Goal: Task Accomplishment & Management: Manage account settings

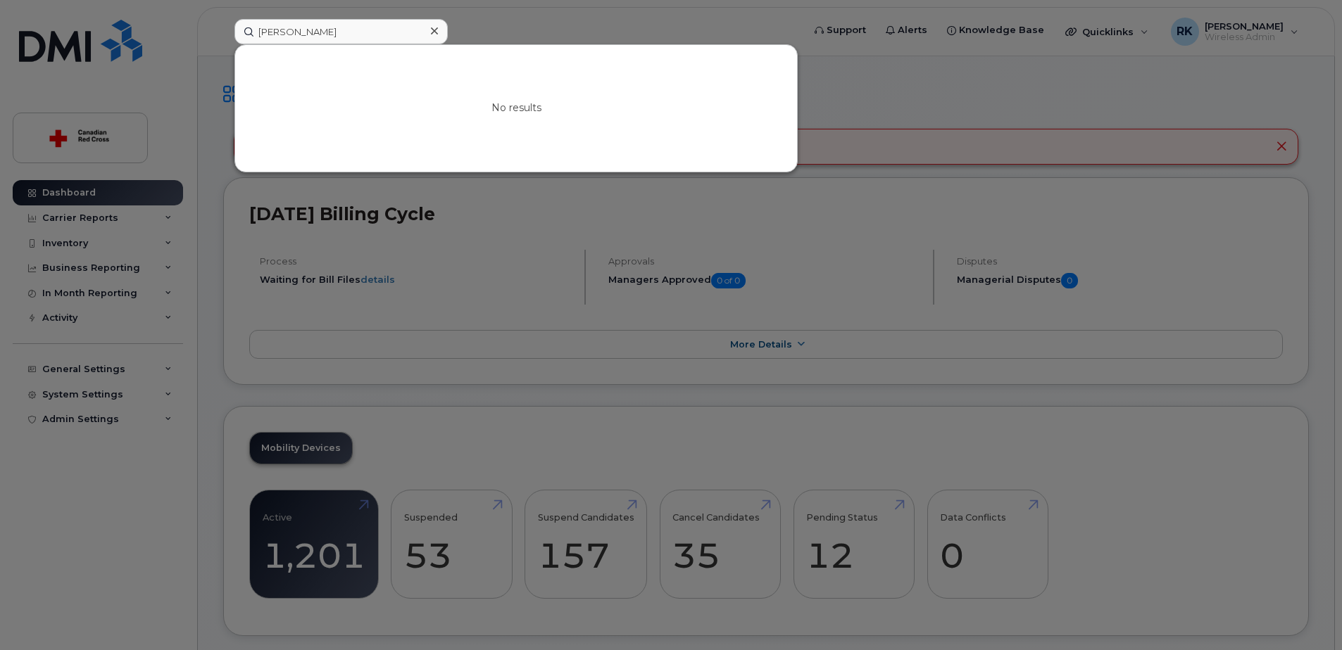
click at [523, 260] on div at bounding box center [671, 325] width 1342 height 650
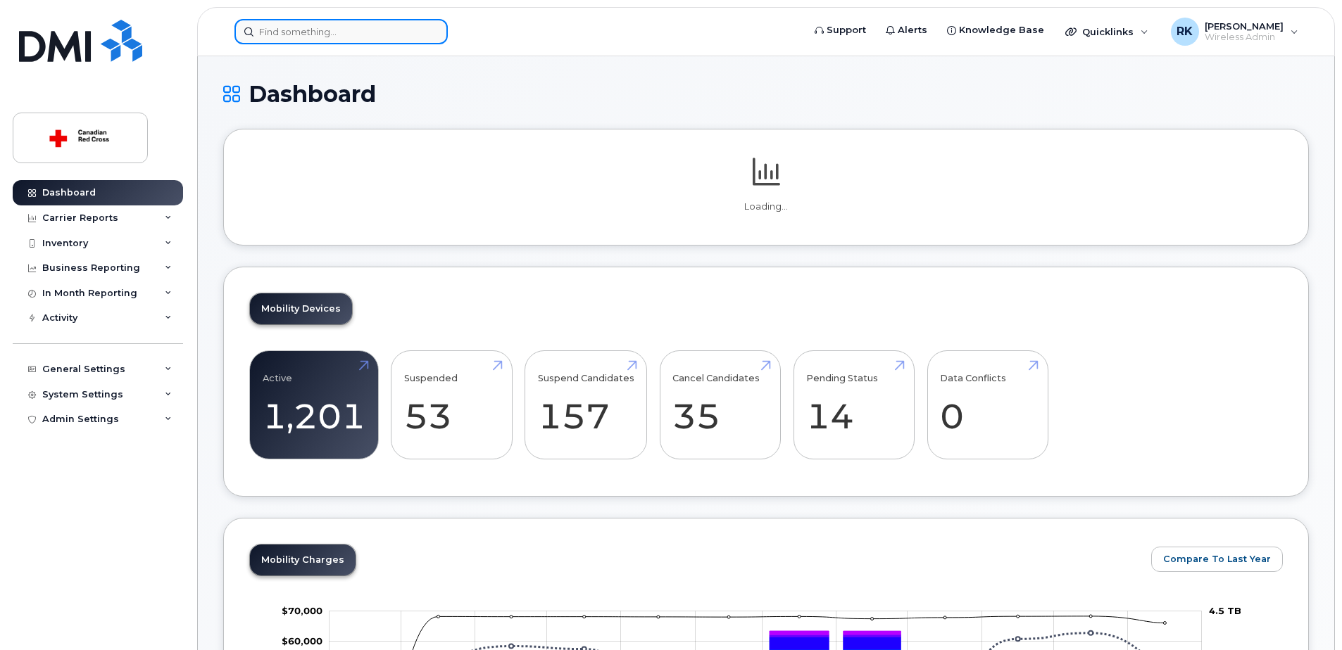
click at [271, 34] on input at bounding box center [340, 31] width 213 height 25
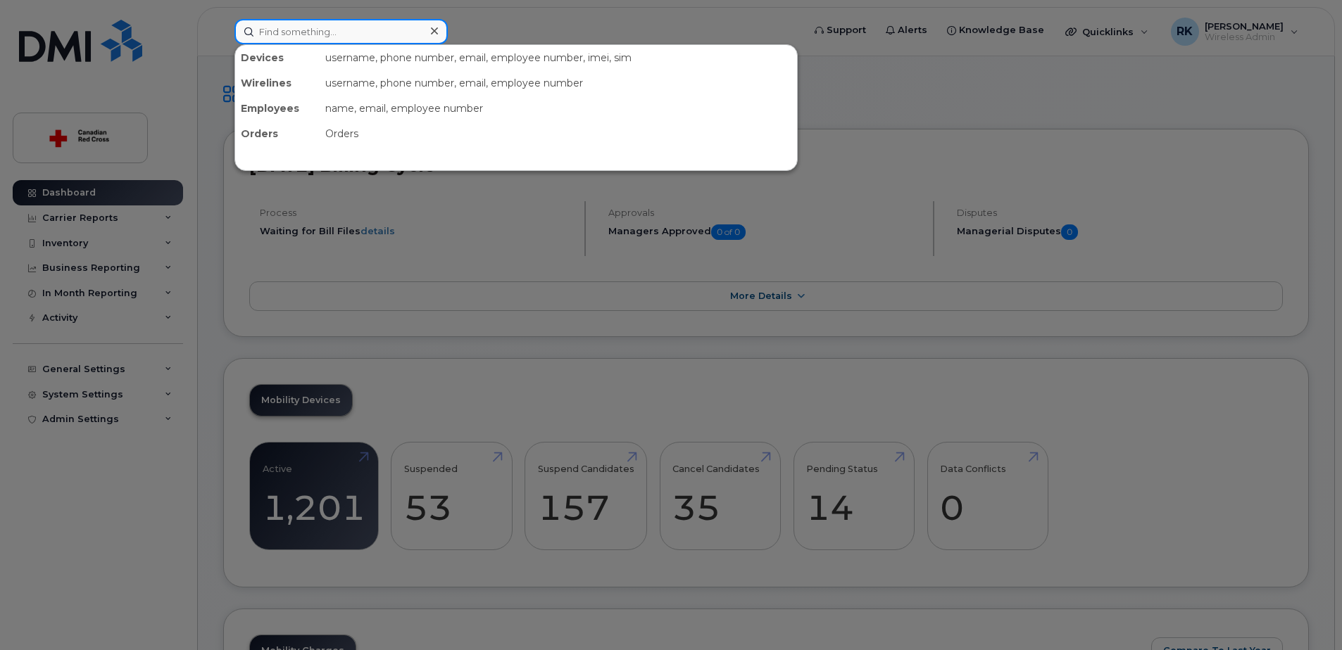
paste input "204-583-3943"
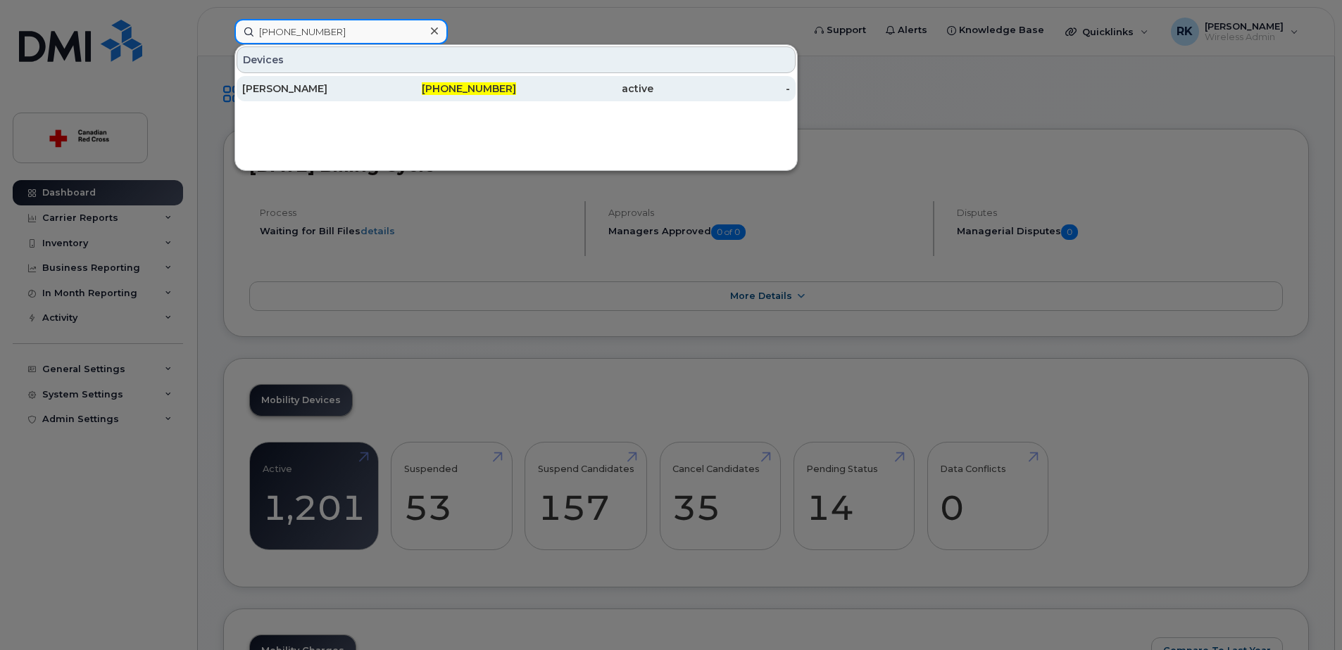
type input "204-583-3943"
click at [294, 90] on div "[PERSON_NAME]" at bounding box center [310, 89] width 137 height 14
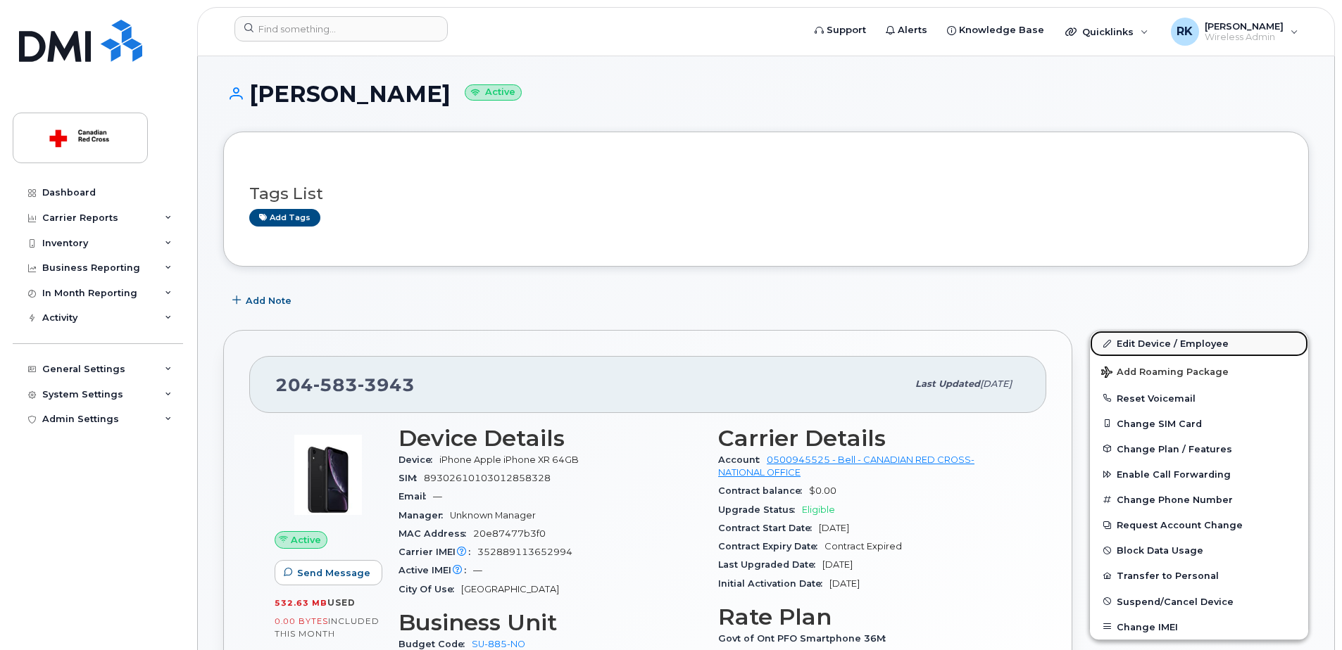
click at [1164, 341] on link "Edit Device / Employee" at bounding box center [1199, 343] width 218 height 25
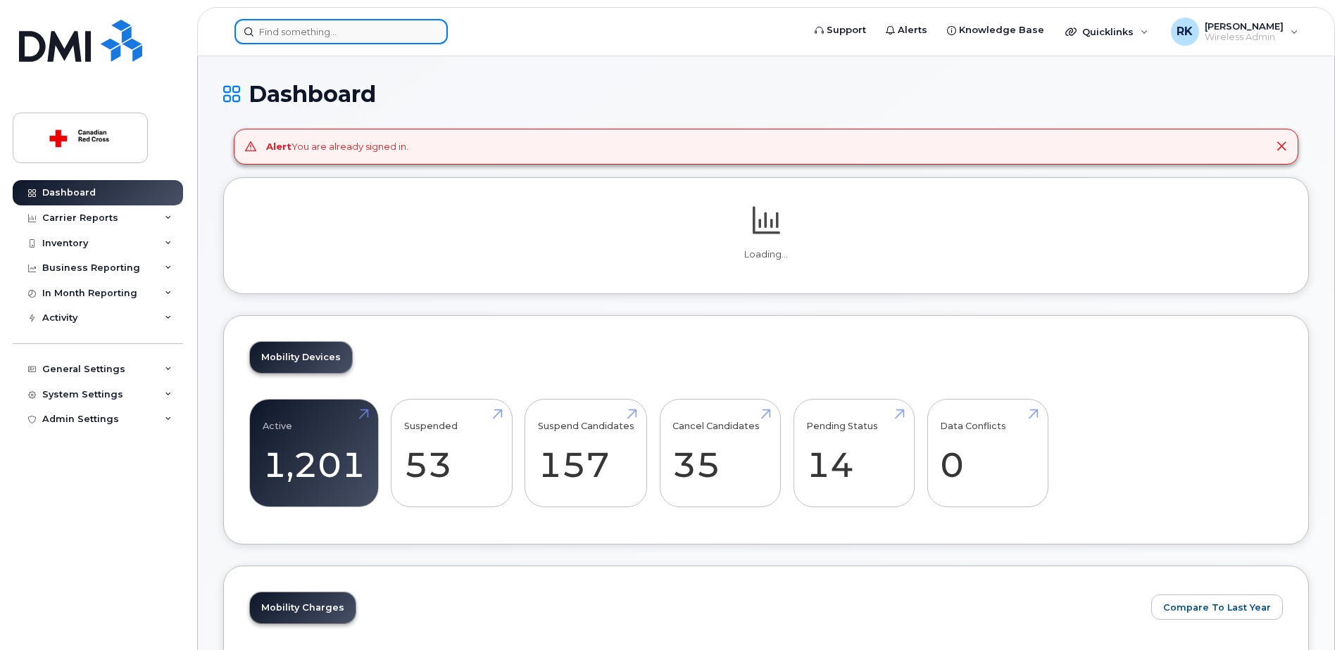
click at [322, 24] on input at bounding box center [340, 31] width 213 height 25
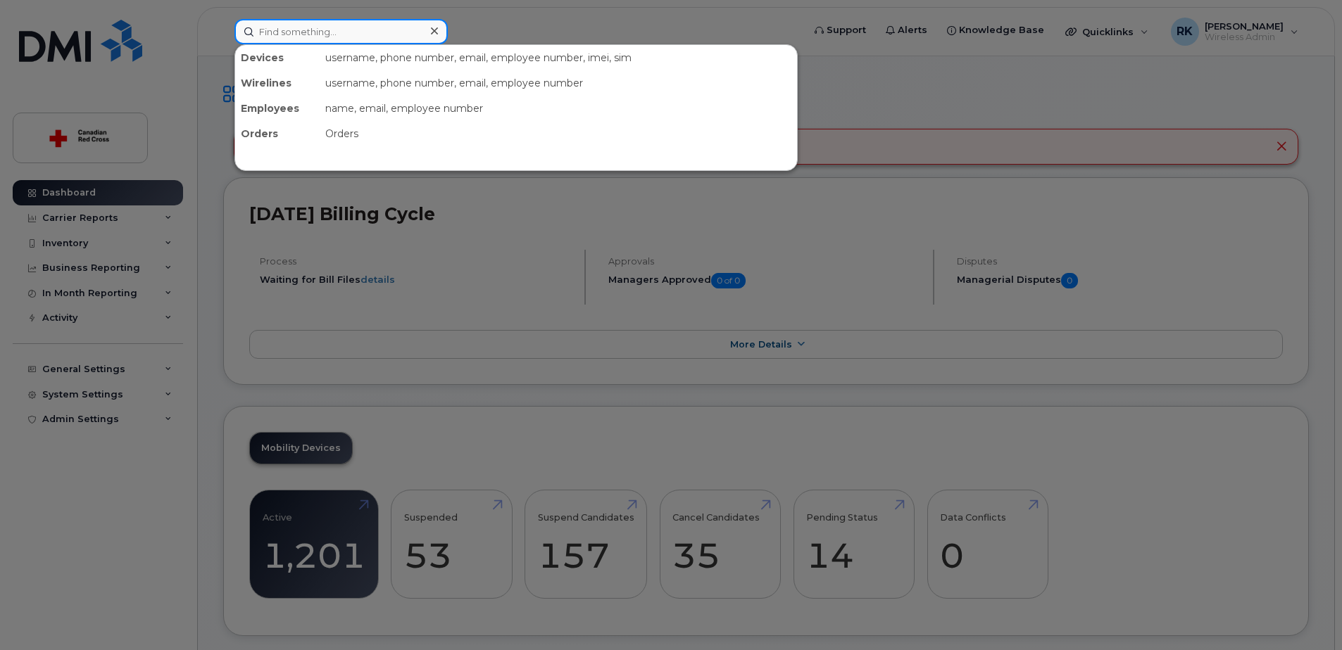
paste input "[PERSON_NAME]"
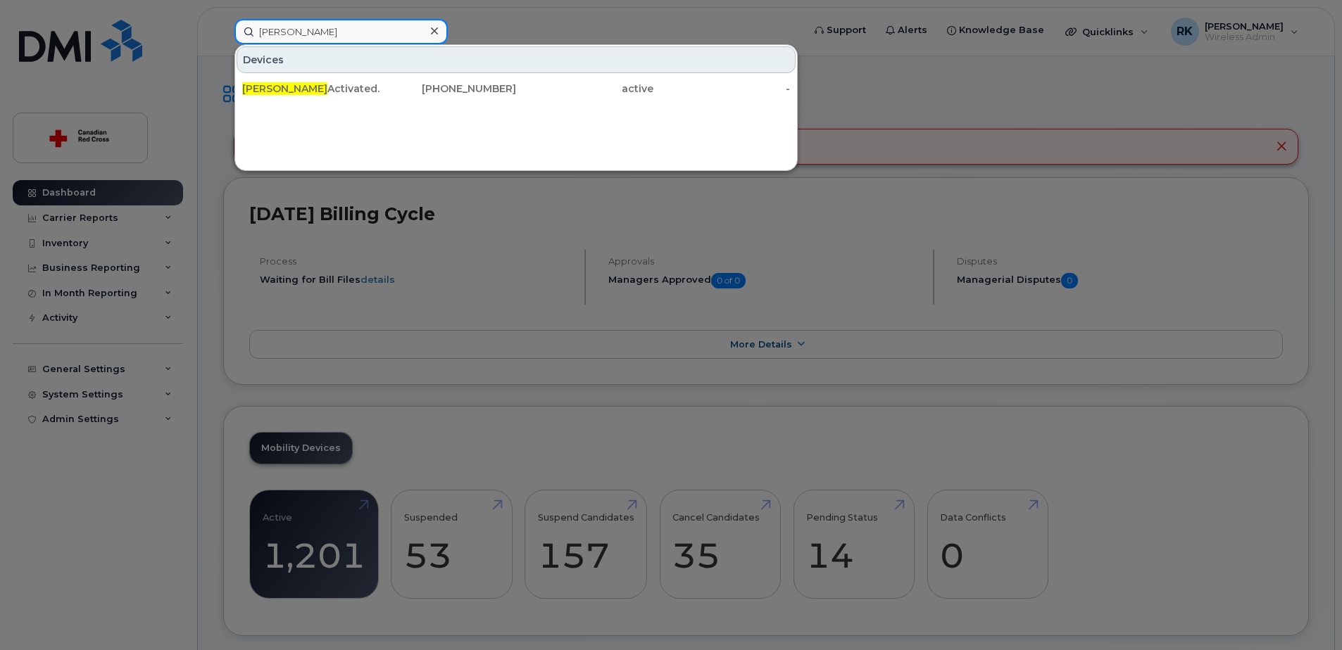
type input "[PERSON_NAME]"
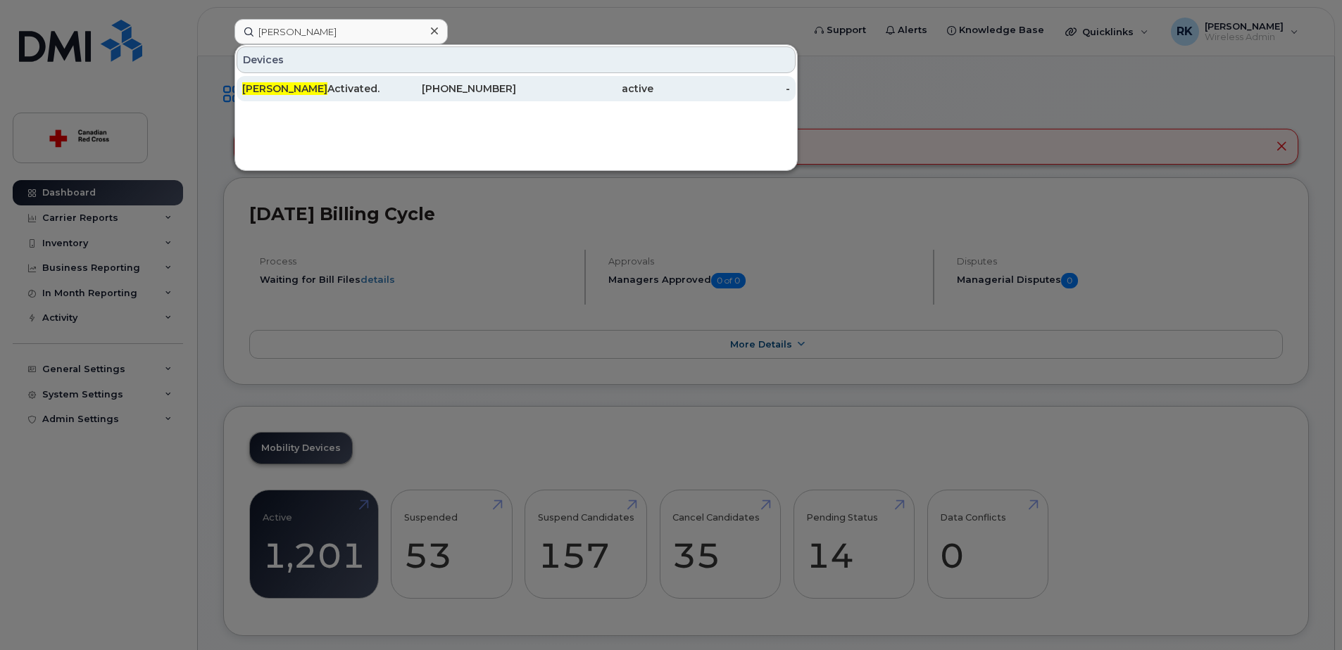
click at [343, 92] on div "Tim Kelley Activated. IS-19230." at bounding box center [310, 89] width 137 height 14
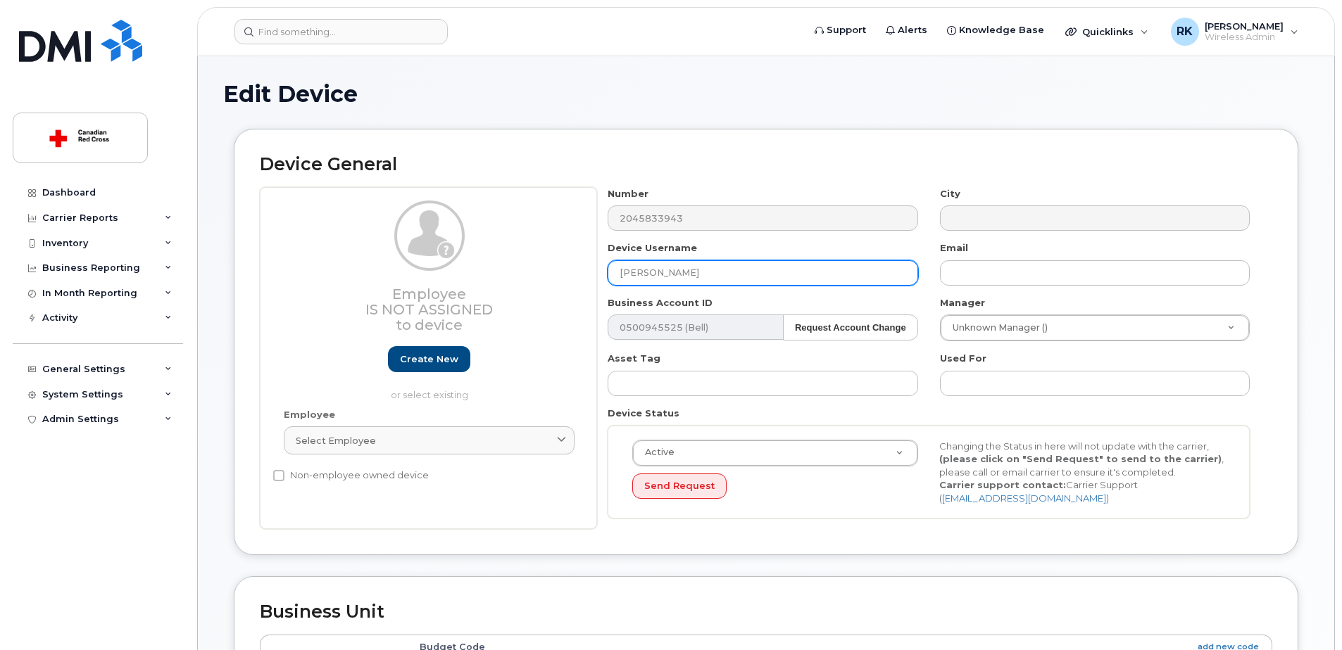
drag, startPoint x: 696, startPoint y: 270, endPoint x: 531, endPoint y: 274, distance: 164.8
click at [531, 274] on div "Employee Is not assigned to device Create new or select existing Employee Selec…" at bounding box center [766, 358] width 1012 height 343
paste input "[PERSON_NAME]"
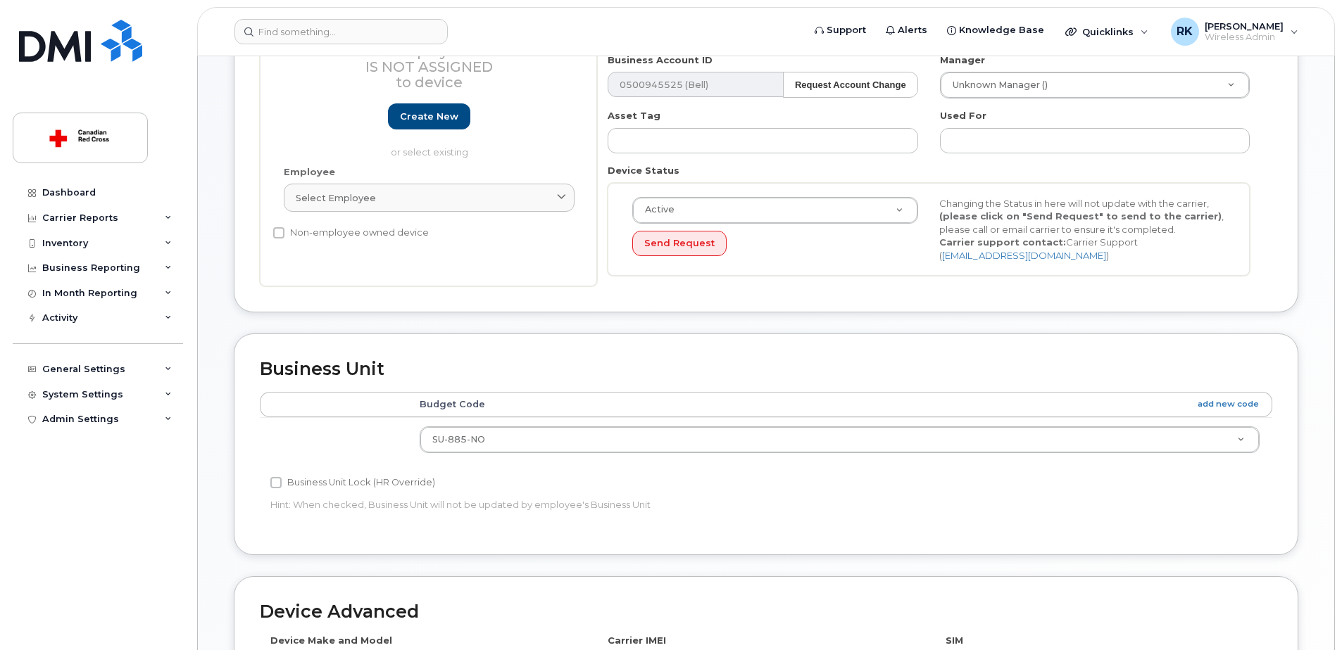
scroll to position [588, 0]
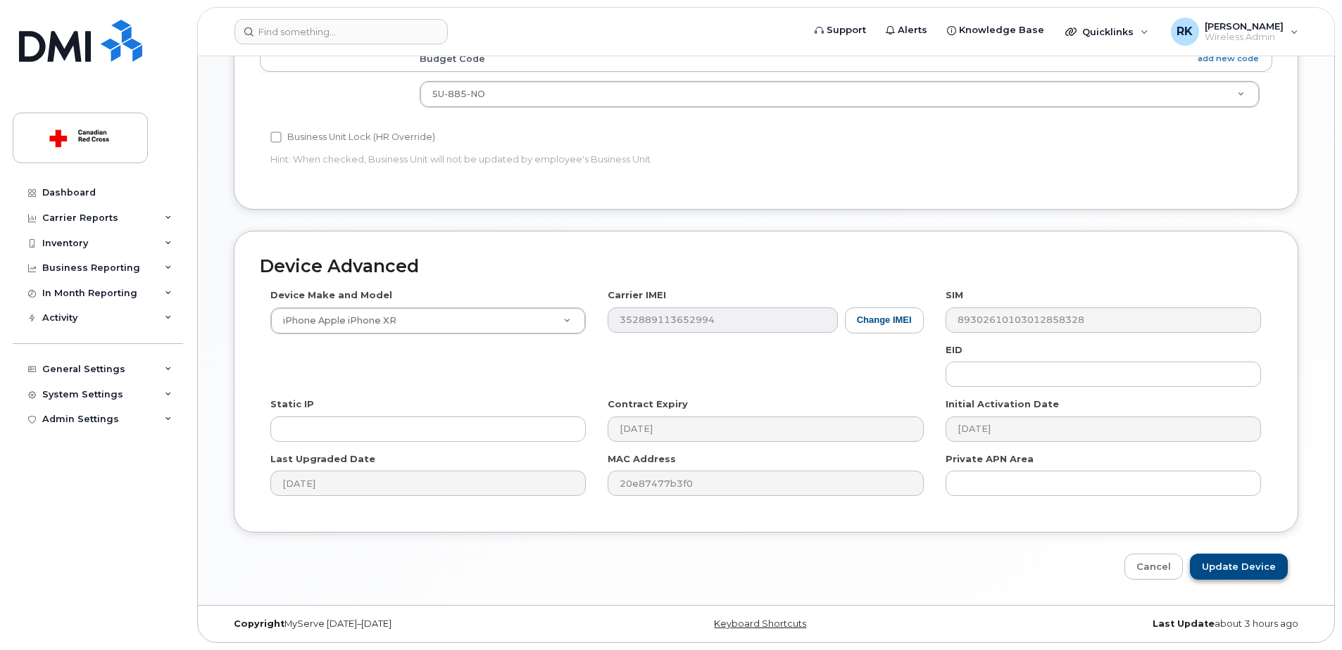
type input "[PERSON_NAME]"
click at [1240, 565] on input "Update Device" at bounding box center [1239, 567] width 98 height 26
type input "Saving..."
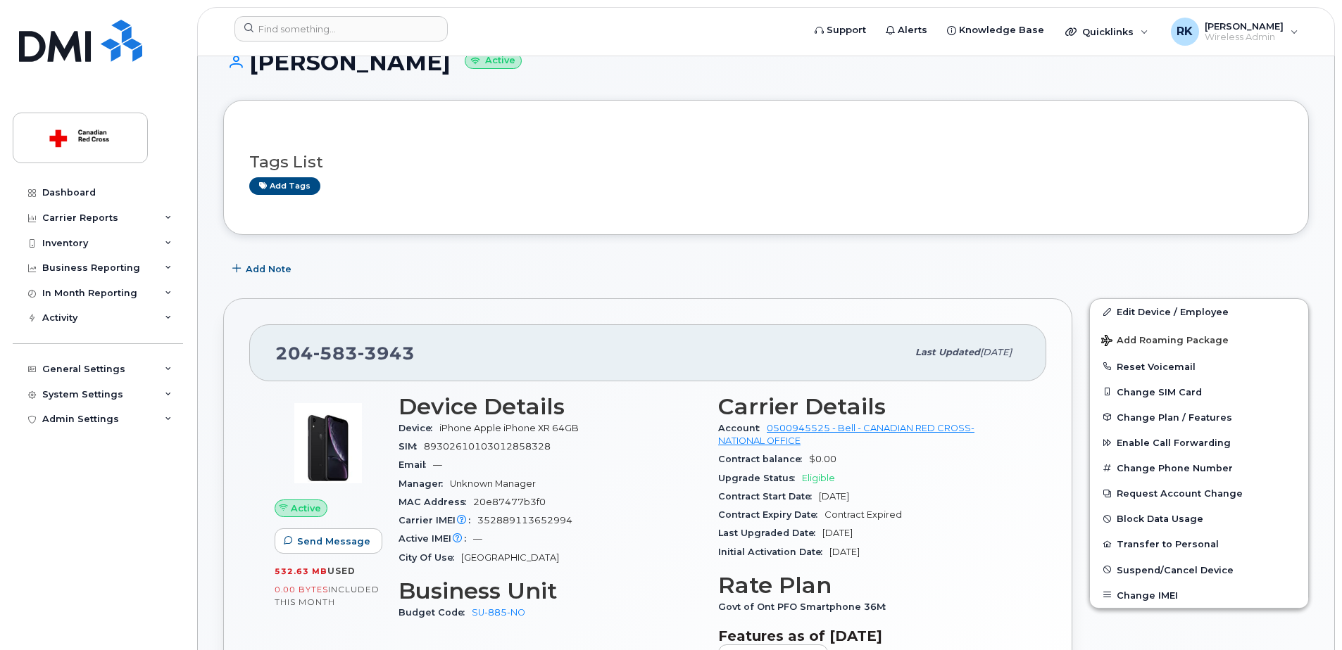
scroll to position [20, 0]
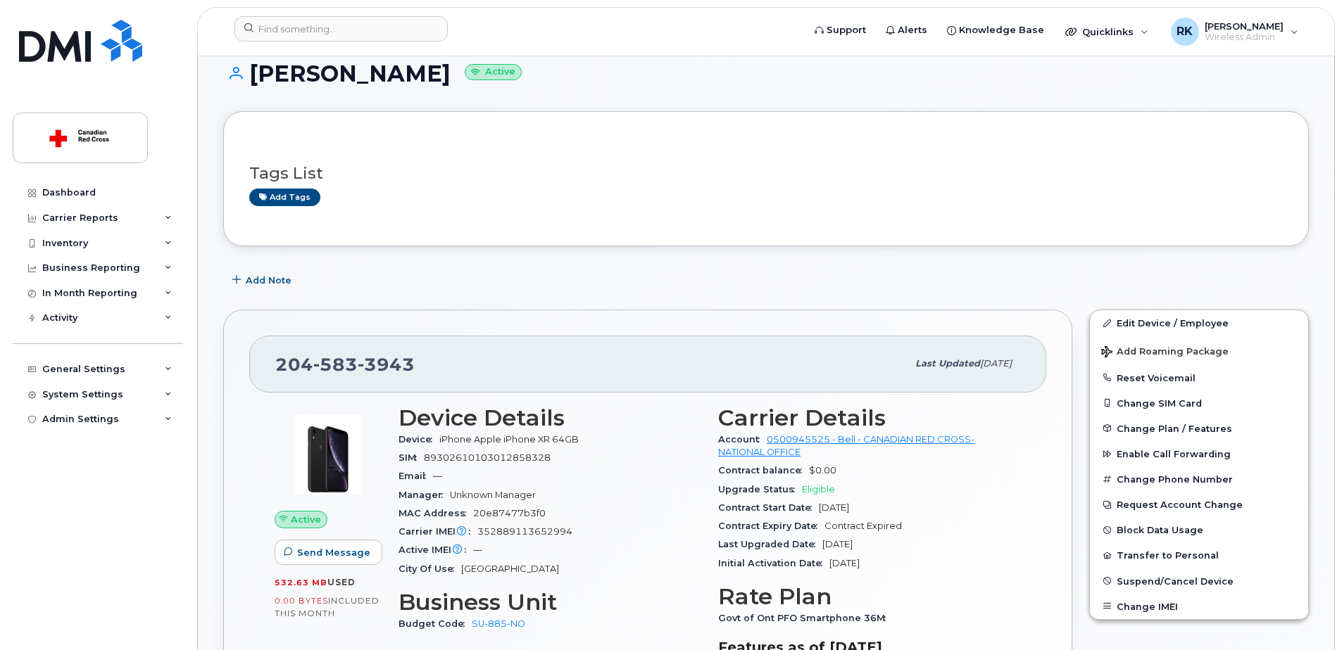
click at [976, 84] on h1 "[PERSON_NAME] Active" at bounding box center [765, 73] width 1085 height 25
click at [333, 39] on input at bounding box center [340, 28] width 213 height 25
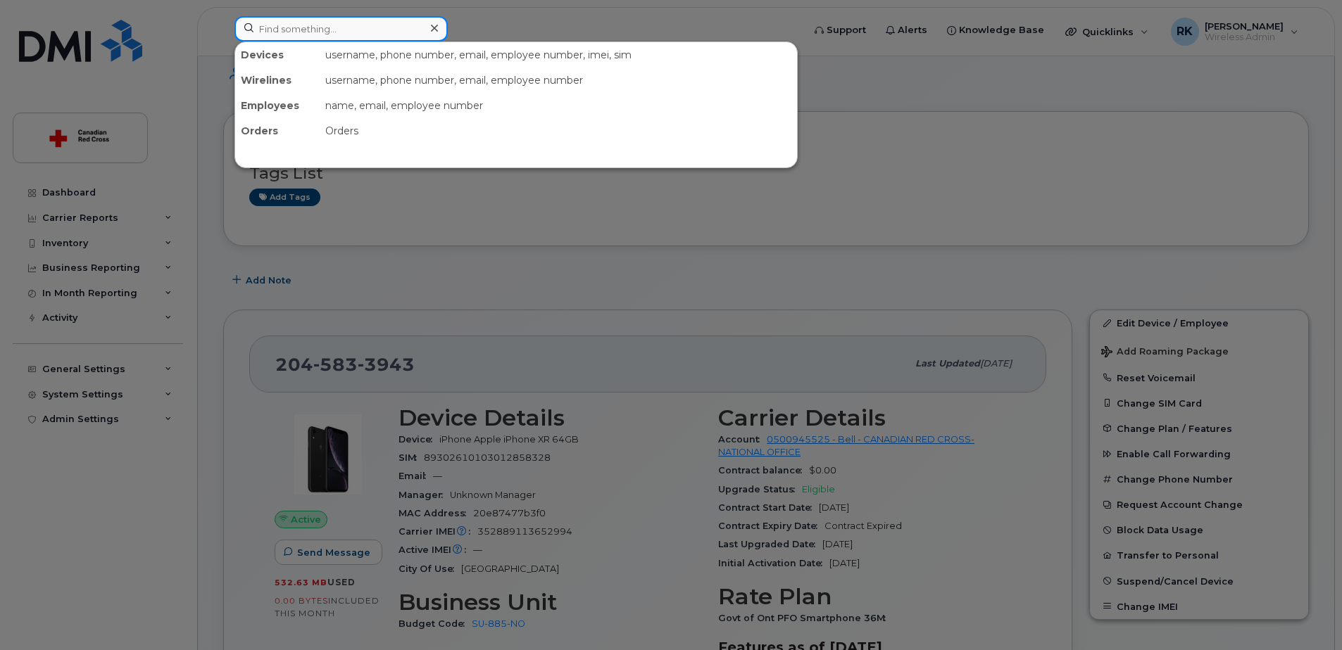
paste input "[PHONE_NUMBER]"
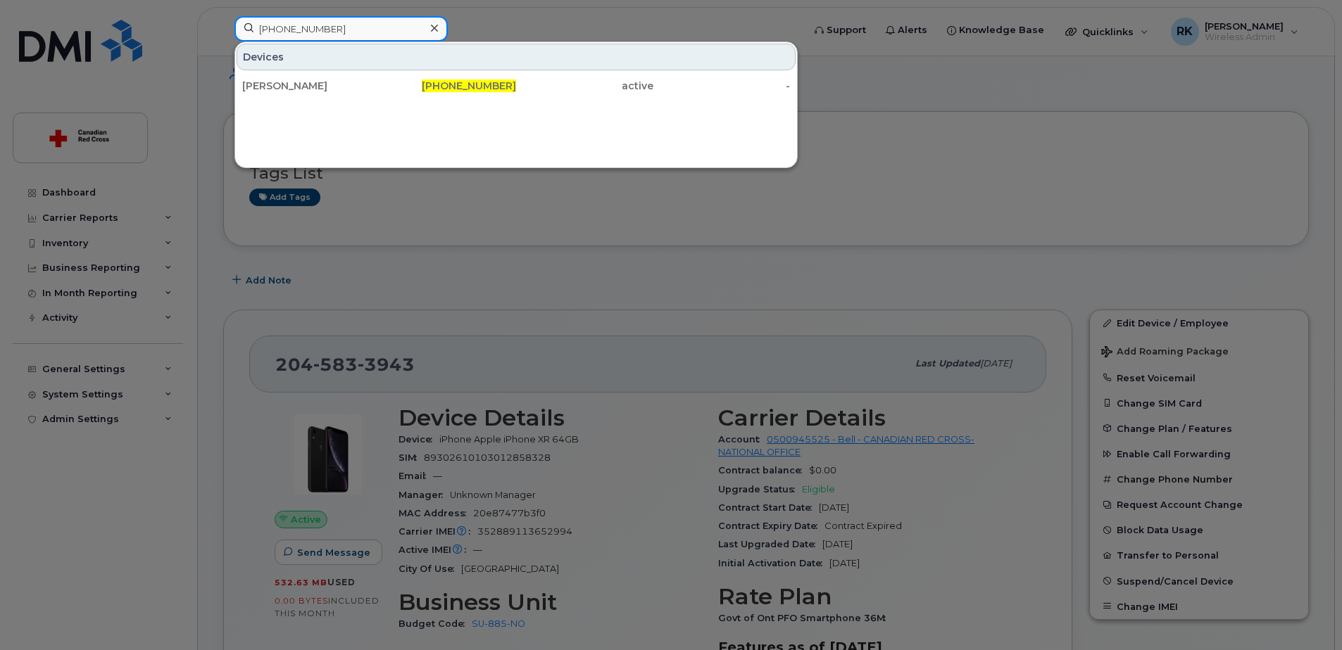
type input "[PHONE_NUMBER]"
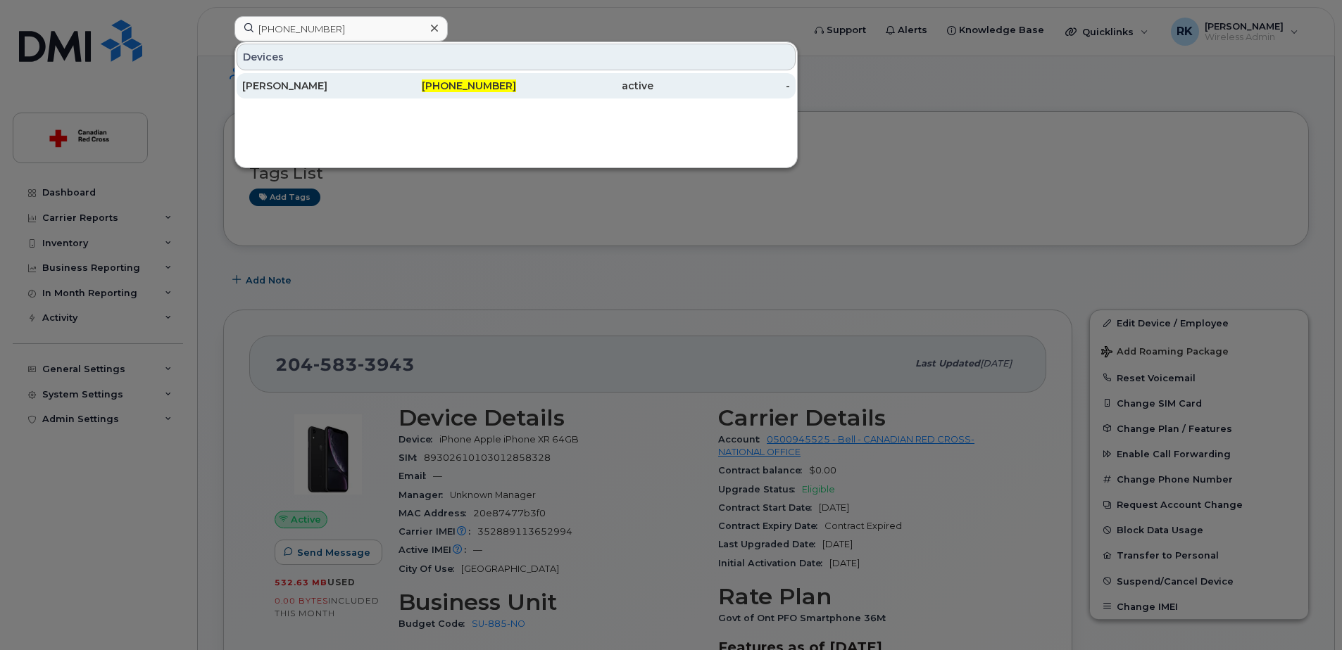
click at [362, 83] on div "[PERSON_NAME]" at bounding box center [310, 86] width 137 height 14
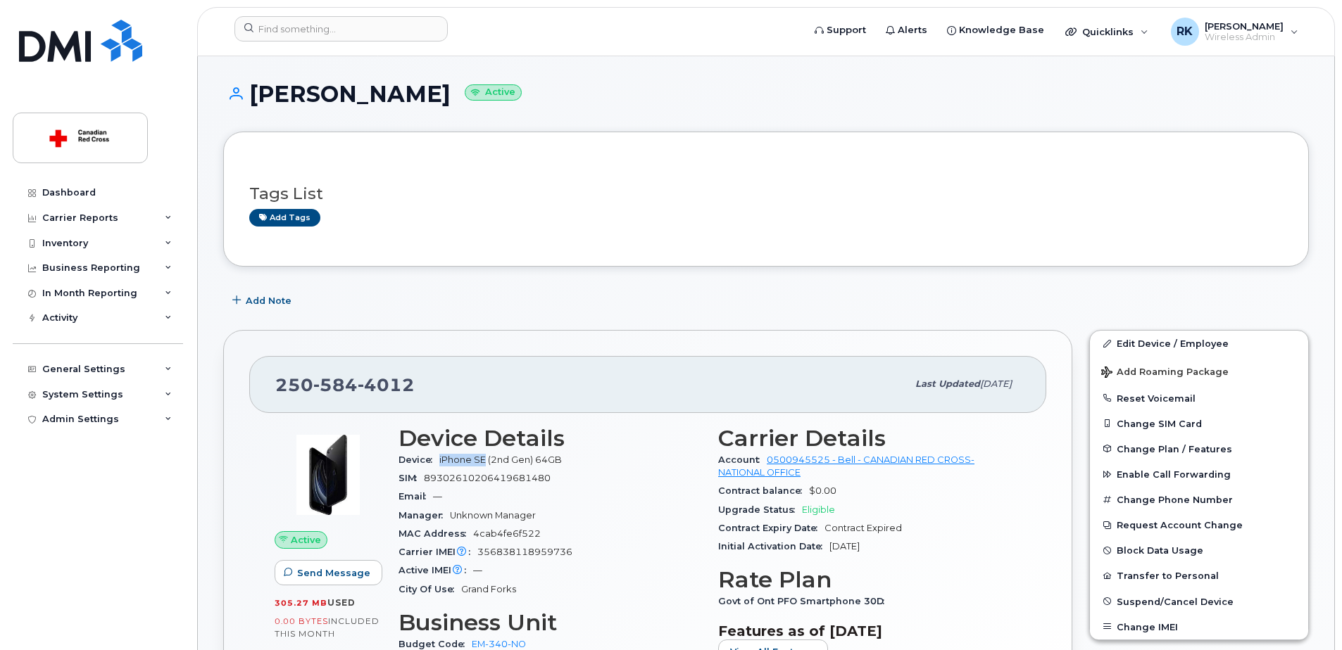
drag, startPoint x: 441, startPoint y: 460, endPoint x: 486, endPoint y: 459, distance: 45.1
click at [486, 459] on span "iPhone SE (2nd Gen) 64GB" at bounding box center [500, 460] width 122 height 11
copy span "iPhone SE"
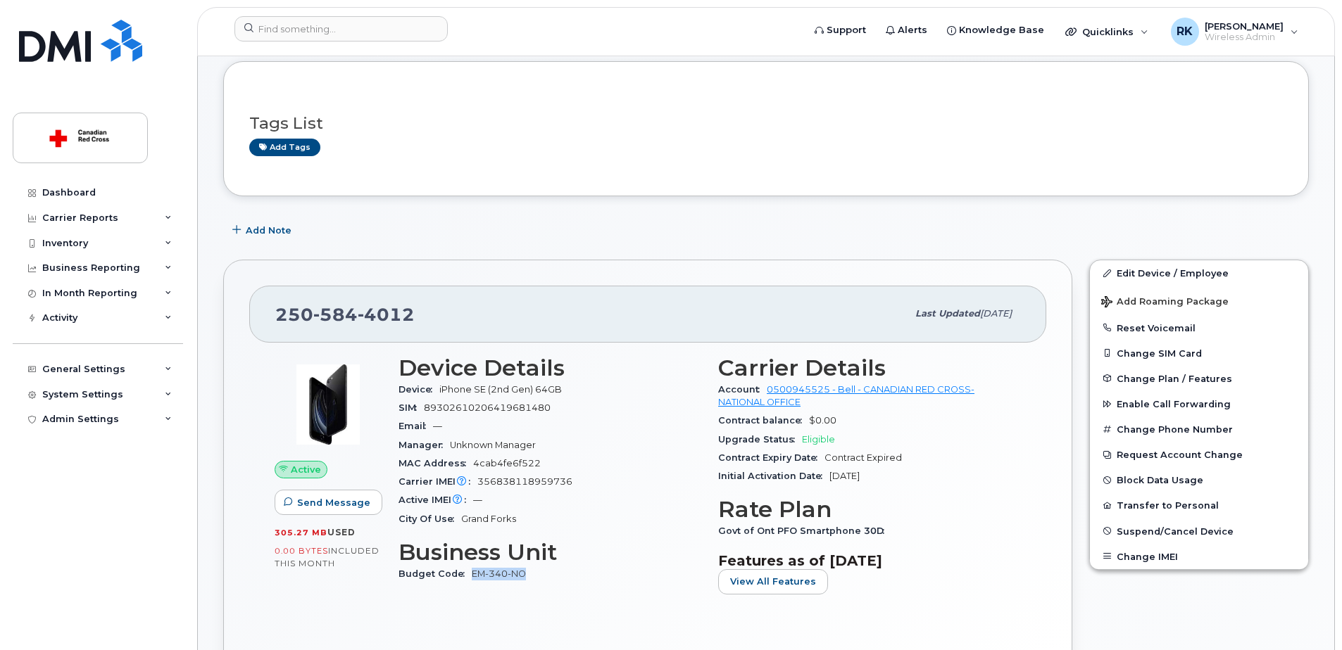
drag, startPoint x: 529, startPoint y: 573, endPoint x: 472, endPoint y: 572, distance: 57.7
click at [472, 572] on div "Budget Code EM-340-NO" at bounding box center [549, 574] width 303 height 18
copy link "EM-340-NO"
